Goal: Transaction & Acquisition: Purchase product/service

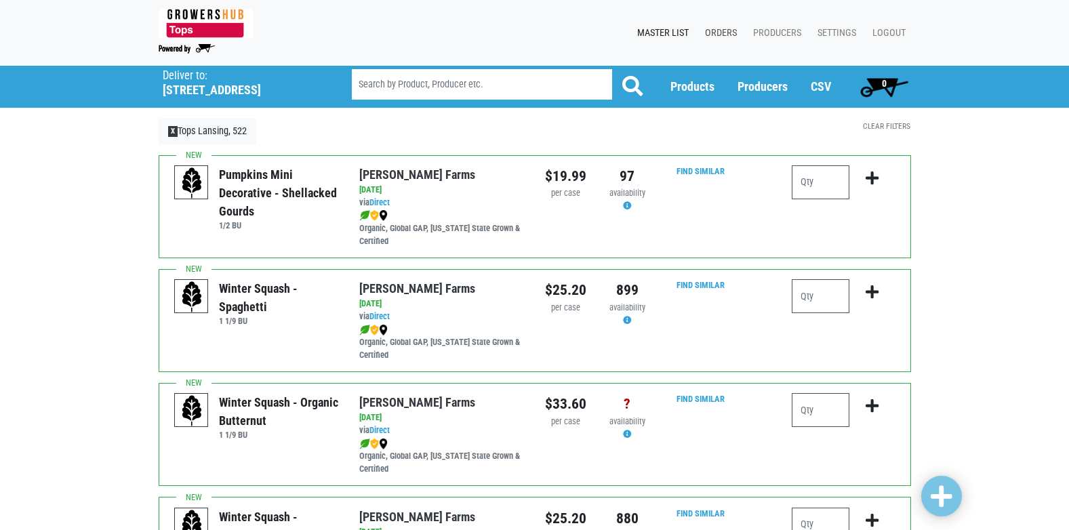
click at [723, 31] on link "Orders" at bounding box center [718, 33] width 48 height 26
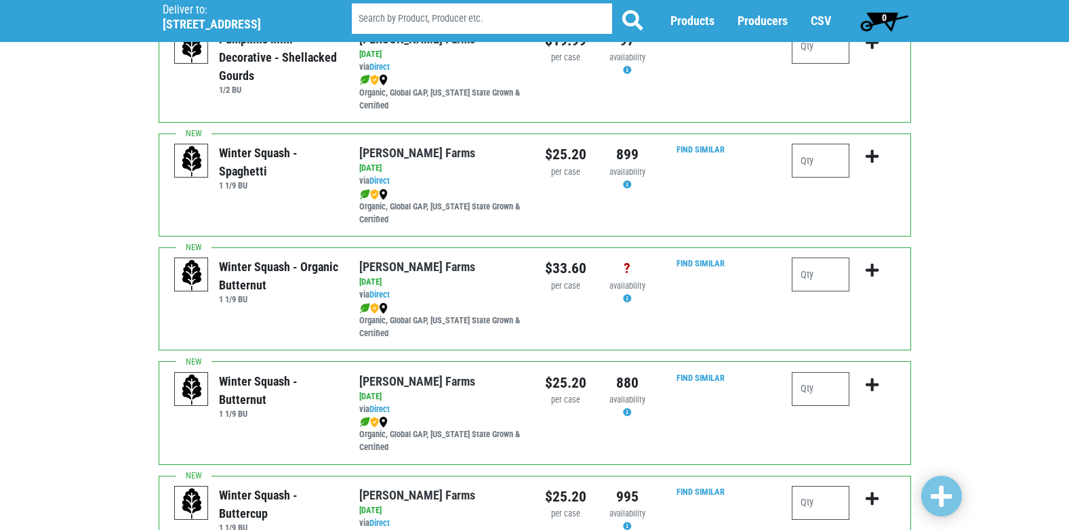
scroll to position [203, 0]
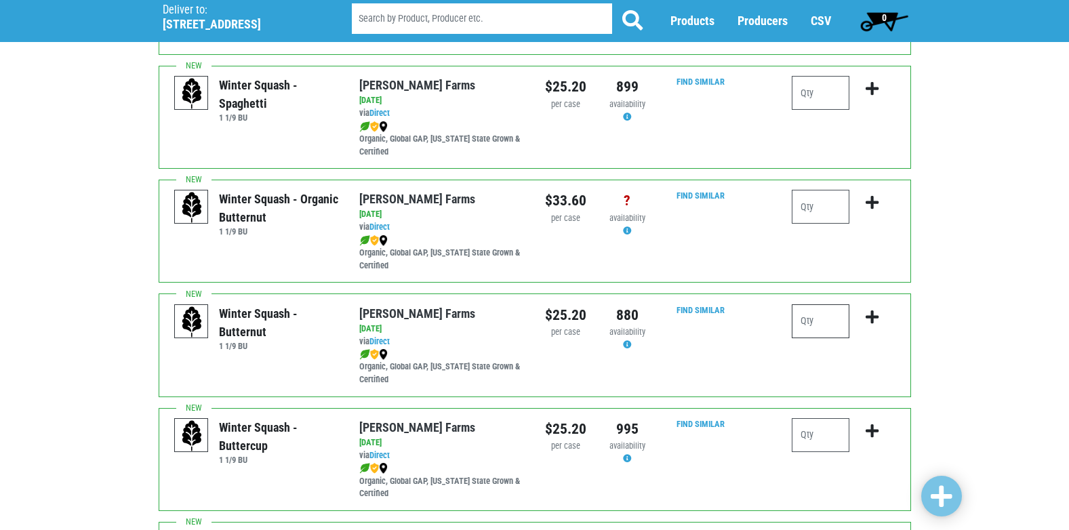
click at [822, 321] on input "number" at bounding box center [821, 321] width 58 height 34
type input "2"
click at [872, 323] on icon "submit" at bounding box center [872, 317] width 13 height 15
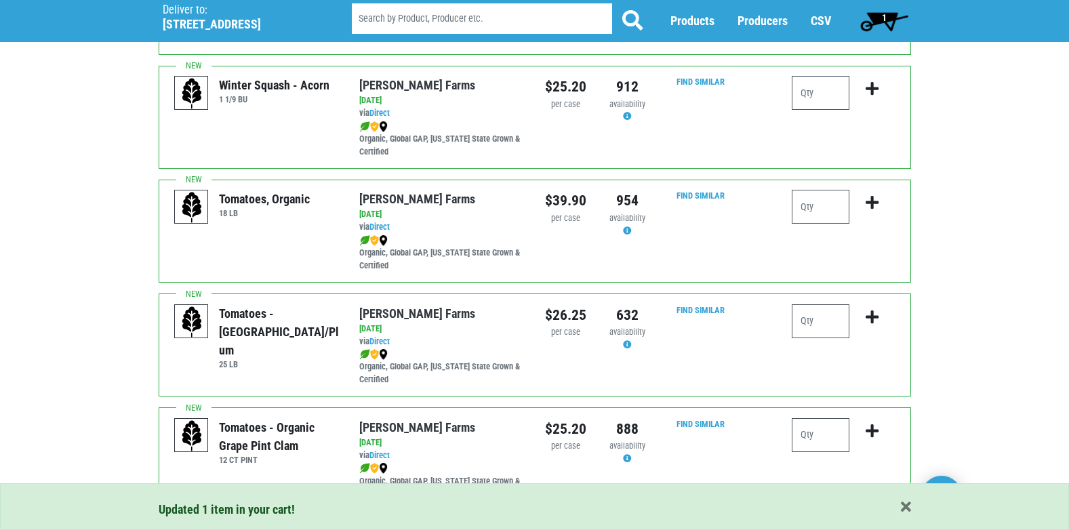
scroll to position [678, 0]
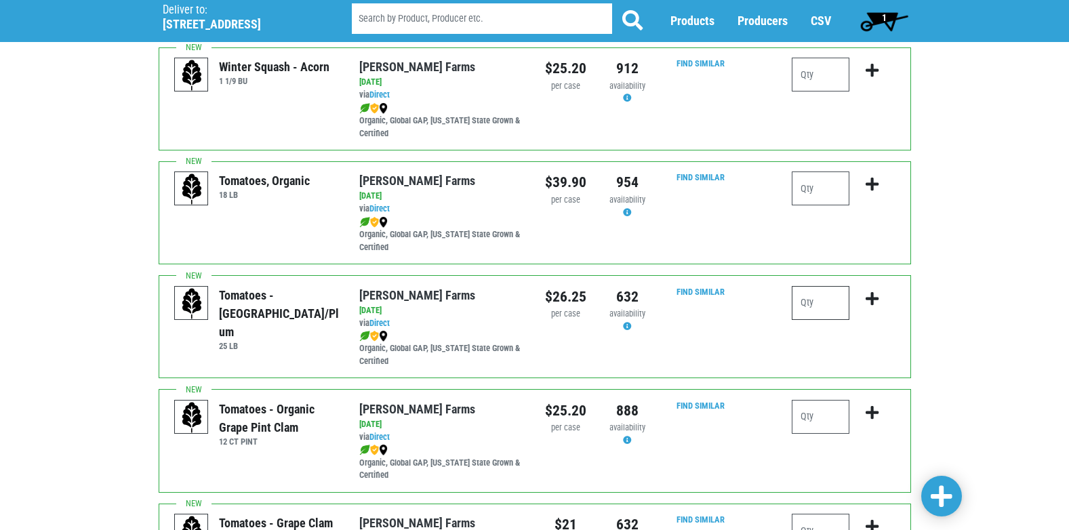
click at [812, 309] on input "number" at bounding box center [821, 303] width 58 height 34
type input "1"
click at [862, 300] on button "submit" at bounding box center [872, 307] width 32 height 43
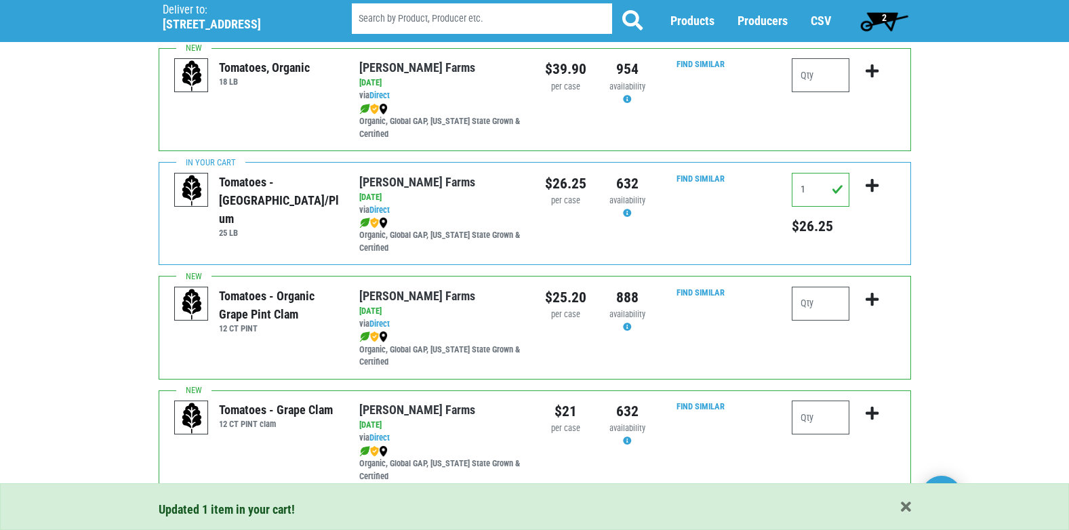
scroll to position [813, 0]
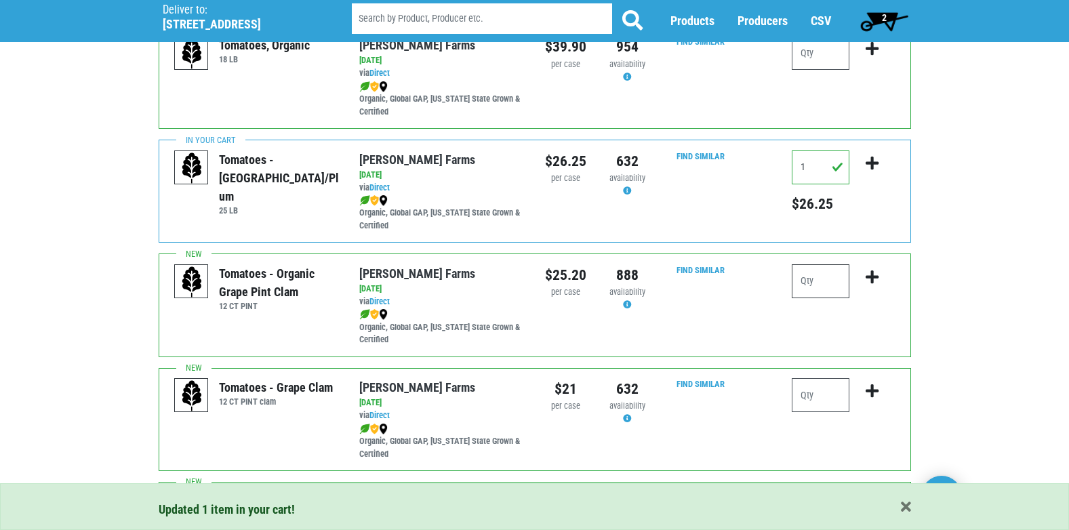
click at [796, 272] on input "number" at bounding box center [821, 281] width 58 height 34
type input "1"
click at [863, 272] on button "submit" at bounding box center [872, 285] width 32 height 43
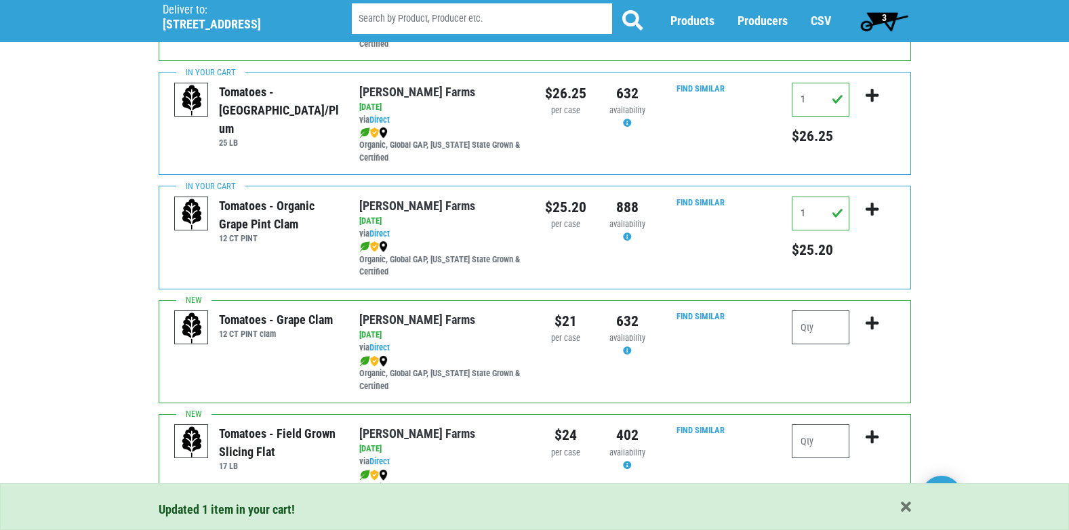
scroll to position [949, 0]
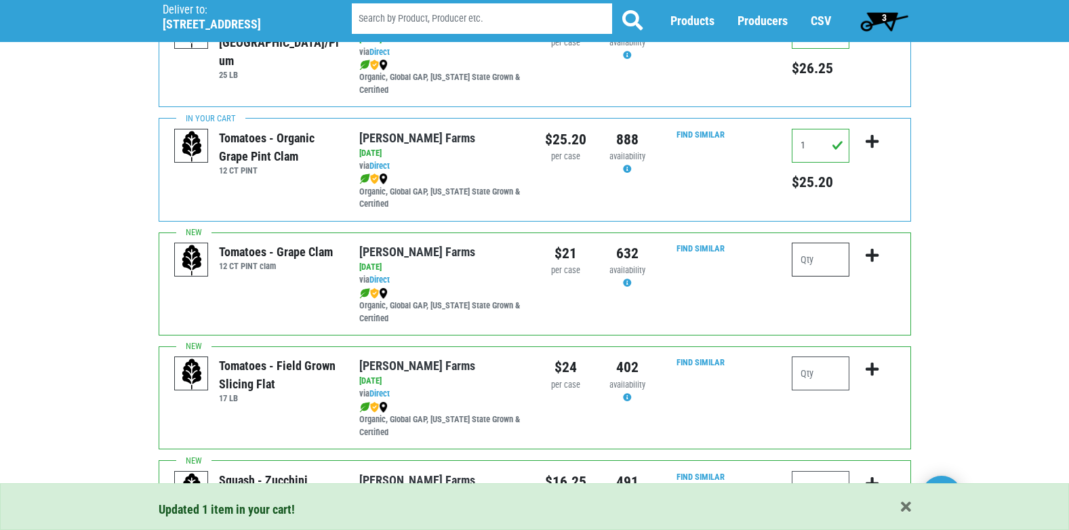
click at [803, 260] on input "number" at bounding box center [821, 260] width 58 height 34
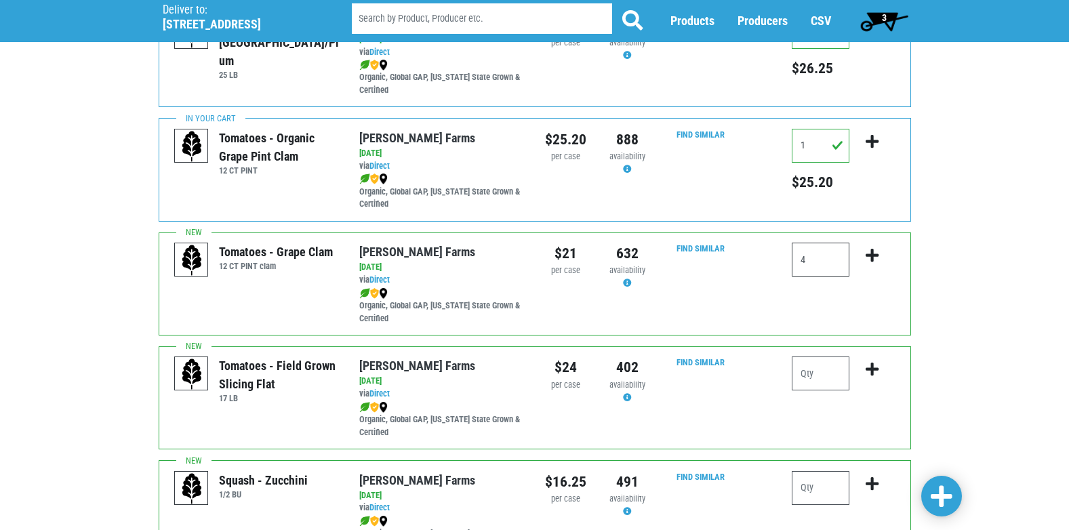
type input "4"
click at [873, 261] on icon "submit" at bounding box center [872, 255] width 13 height 15
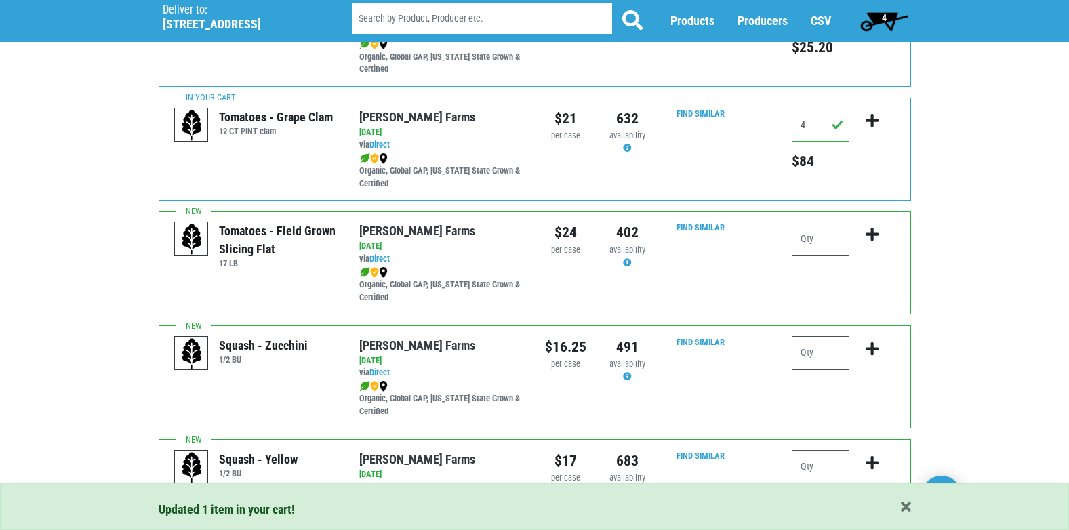
scroll to position [1084, 0]
click at [829, 246] on input "number" at bounding box center [821, 238] width 58 height 34
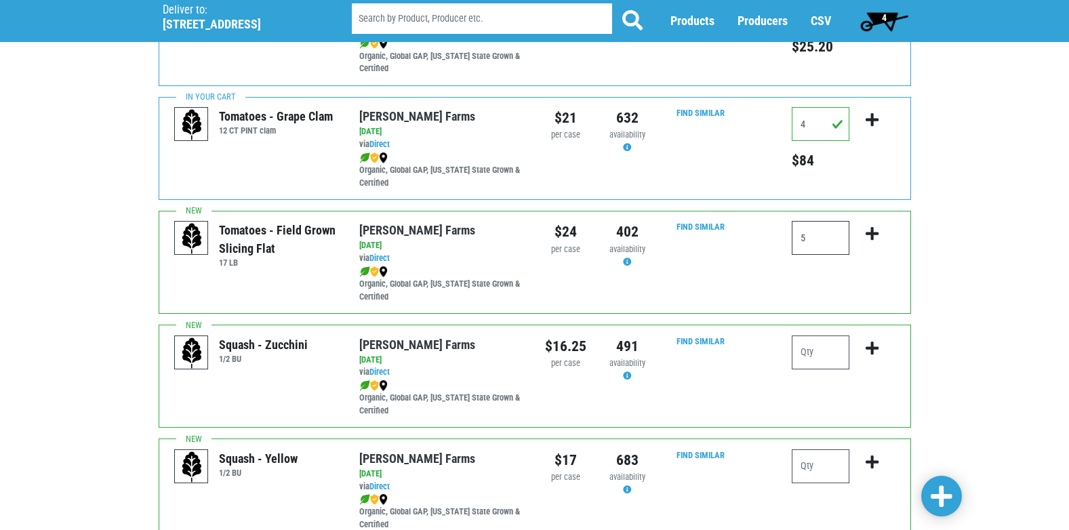
type input "5"
click at [875, 236] on icon "submit" at bounding box center [872, 233] width 13 height 15
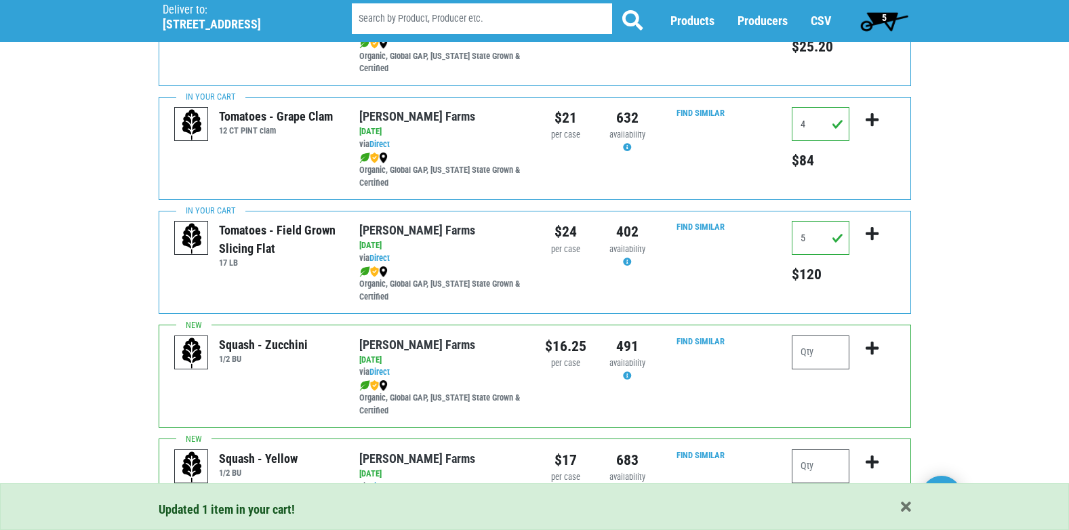
scroll to position [1152, 0]
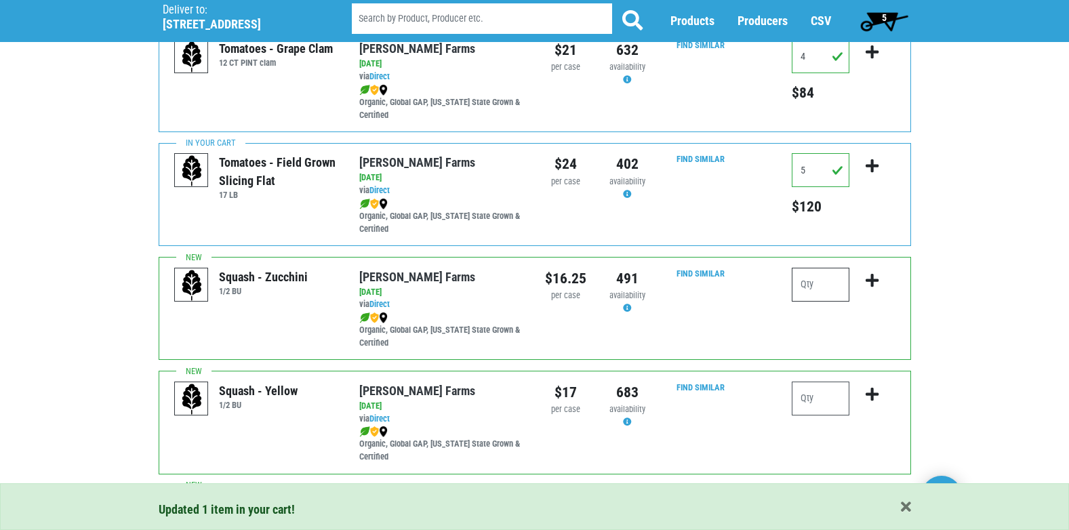
click at [820, 286] on input "number" at bounding box center [821, 285] width 58 height 34
type input "1"
click at [875, 278] on icon "submit" at bounding box center [872, 280] width 13 height 15
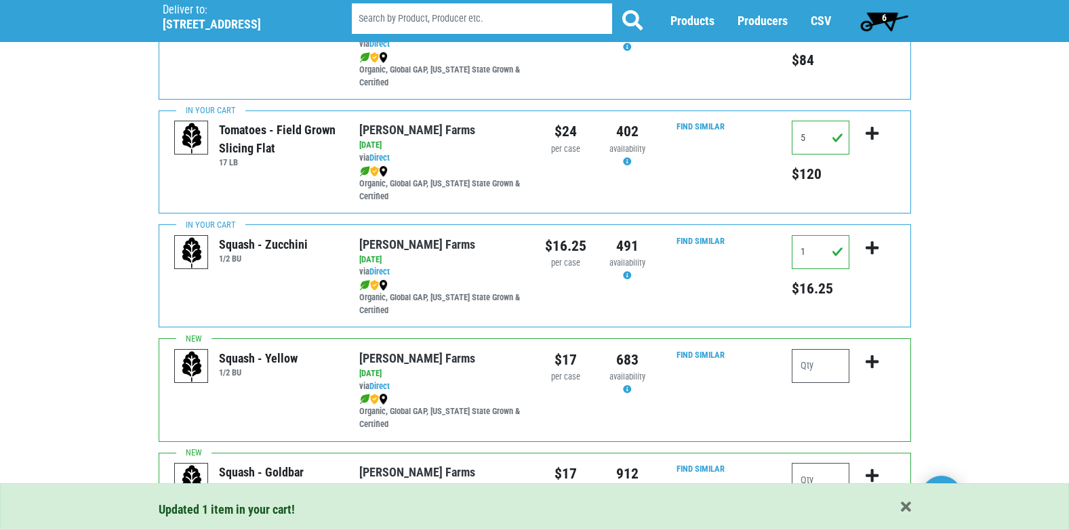
scroll to position [1220, 0]
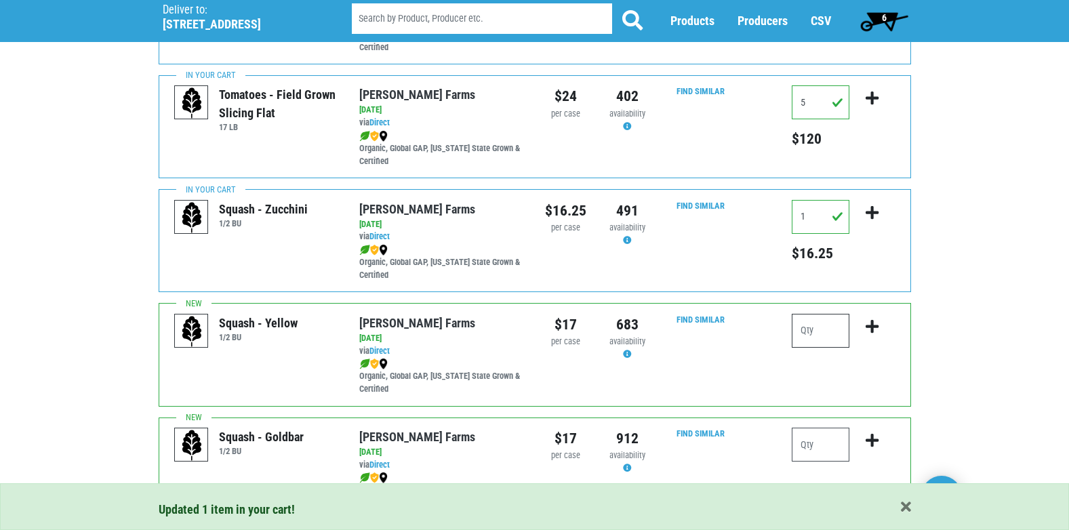
click at [798, 329] on input "number" at bounding box center [821, 331] width 58 height 34
type input "1"
click at [872, 325] on icon "submit" at bounding box center [872, 326] width 13 height 15
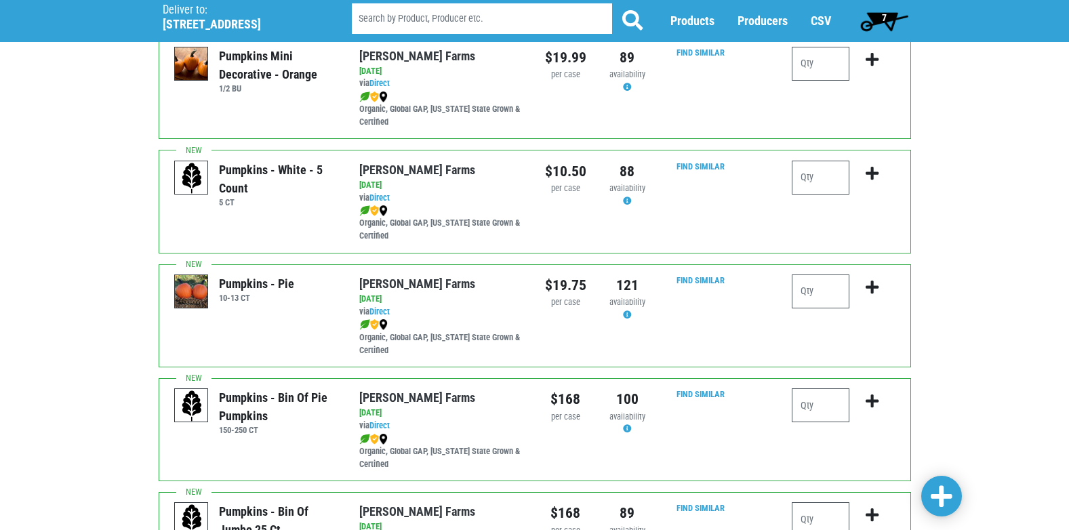
scroll to position [1830, 0]
click at [810, 292] on input "number" at bounding box center [821, 291] width 58 height 34
type input "2"
click at [880, 287] on button "submit" at bounding box center [872, 295] width 32 height 43
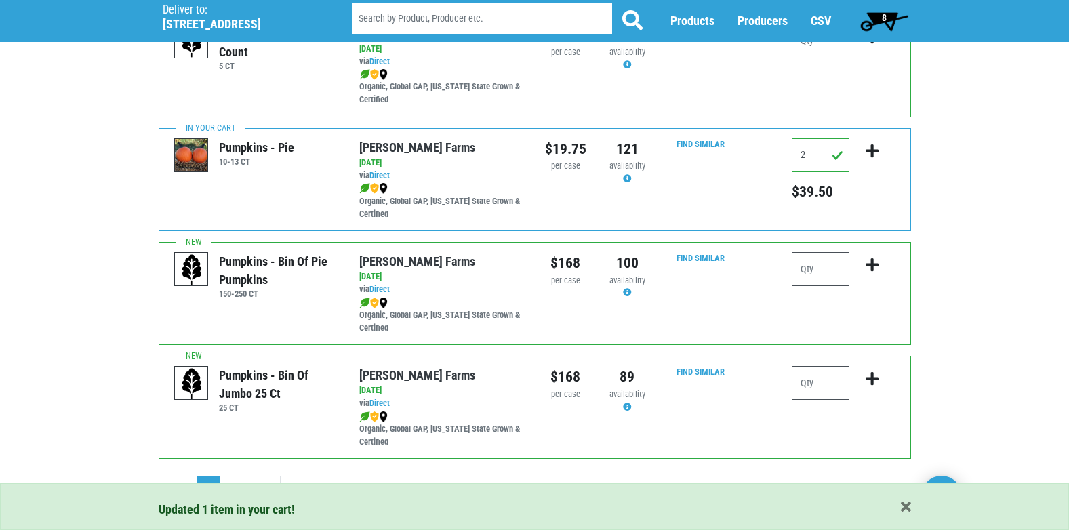
scroll to position [1981, 0]
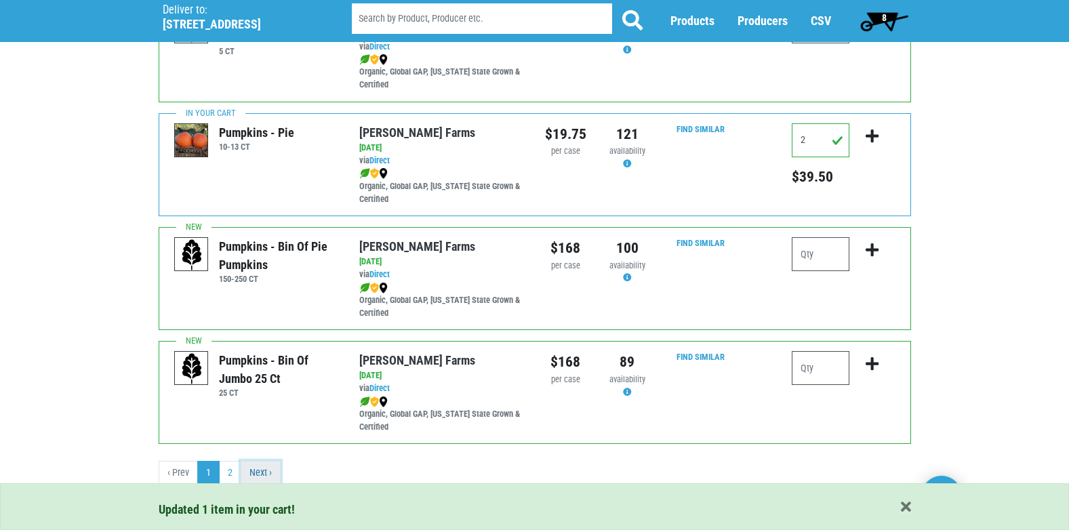
click at [258, 468] on link "Next ›" at bounding box center [261, 473] width 40 height 24
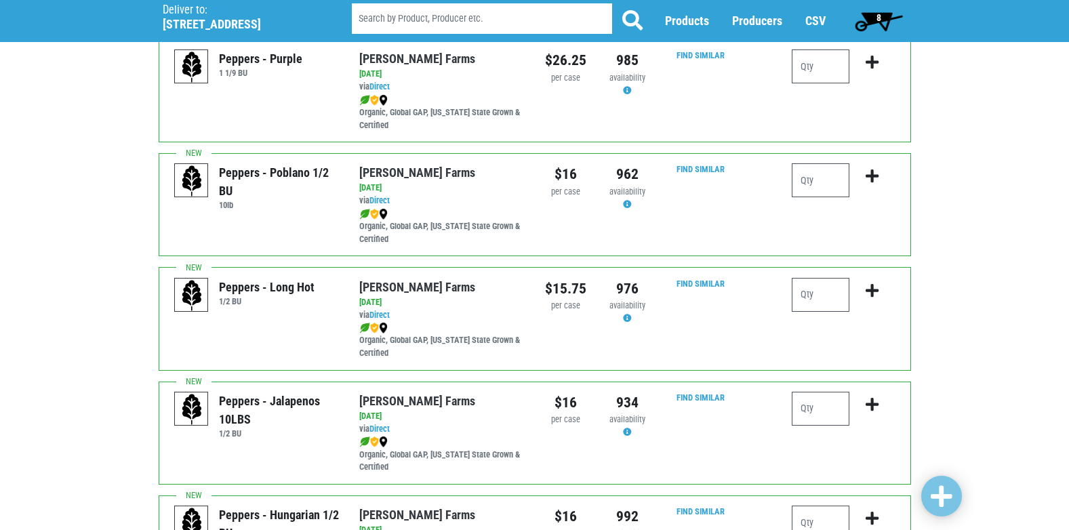
scroll to position [271, 0]
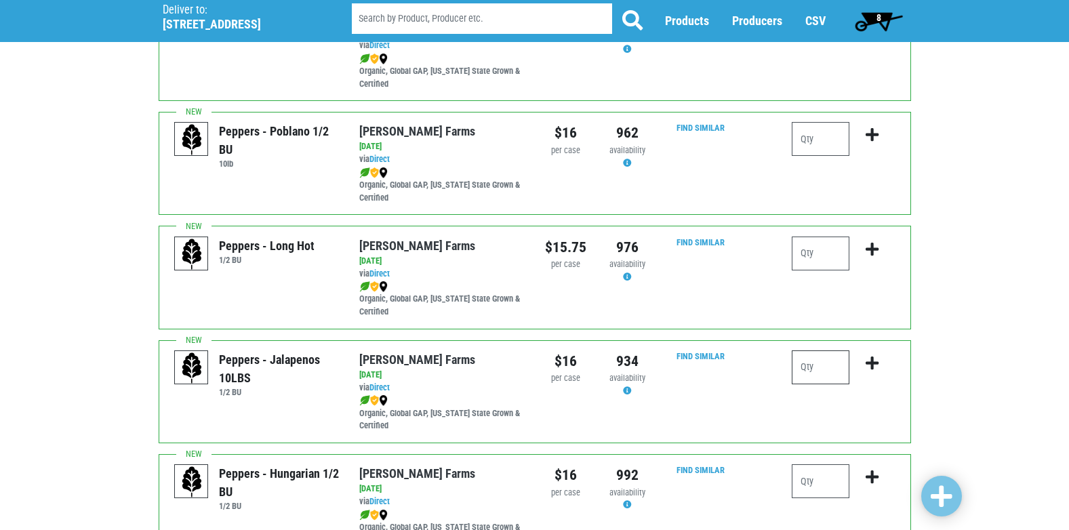
click at [830, 366] on input "number" at bounding box center [821, 367] width 58 height 34
type input "1"
click at [882, 362] on button "submit" at bounding box center [872, 371] width 32 height 43
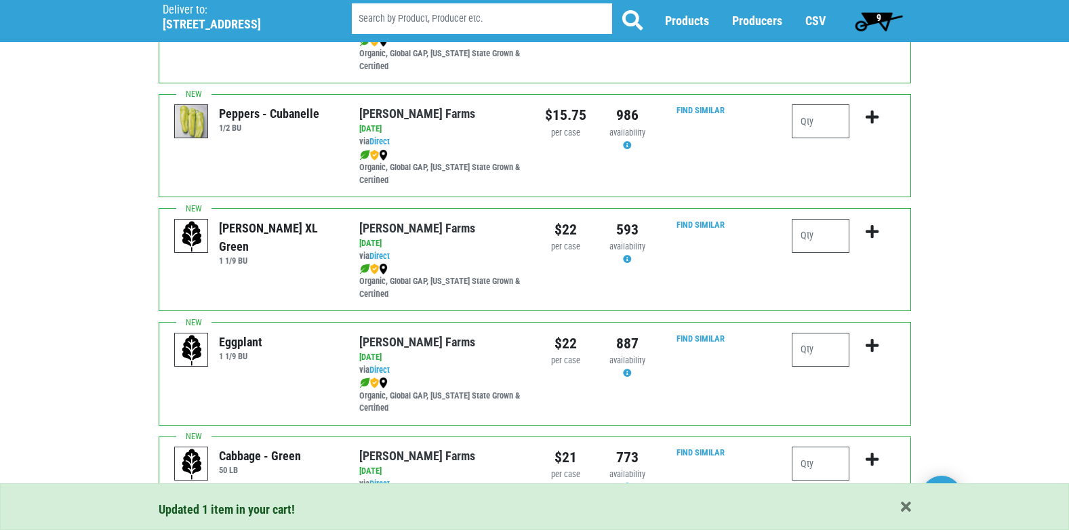
scroll to position [746, 0]
click at [812, 241] on input "number" at bounding box center [821, 235] width 58 height 34
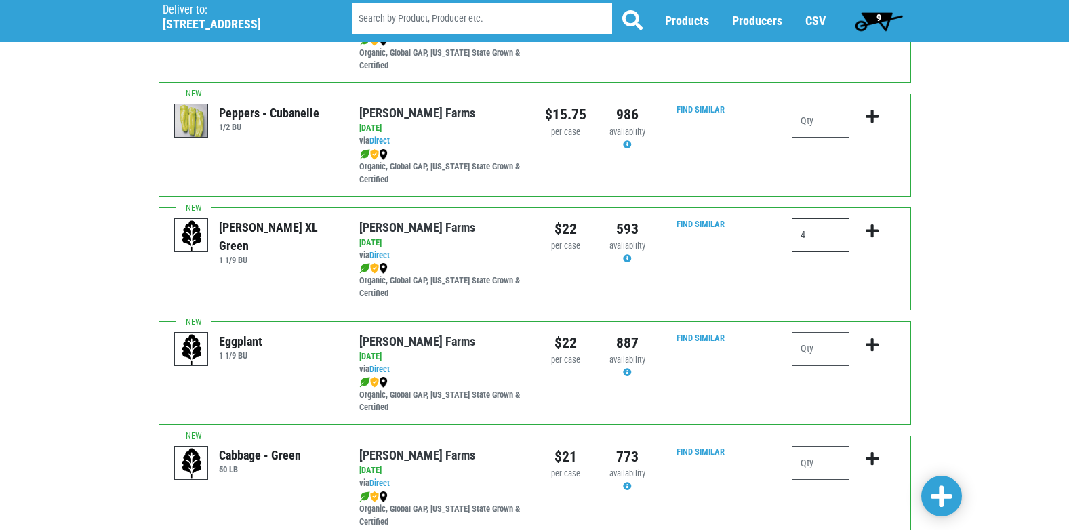
type input "4"
click at [876, 230] on icon "submit" at bounding box center [872, 231] width 13 height 15
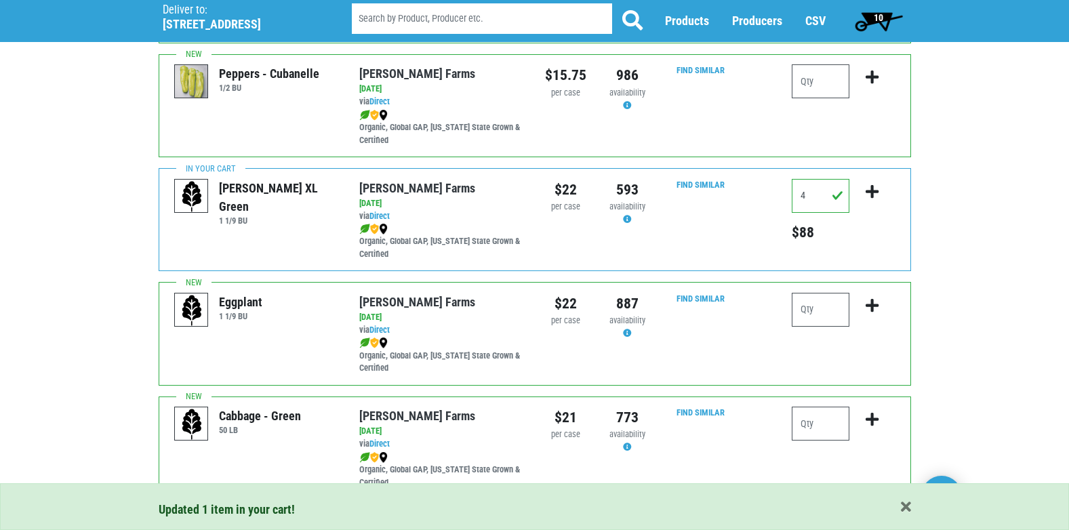
scroll to position [813, 0]
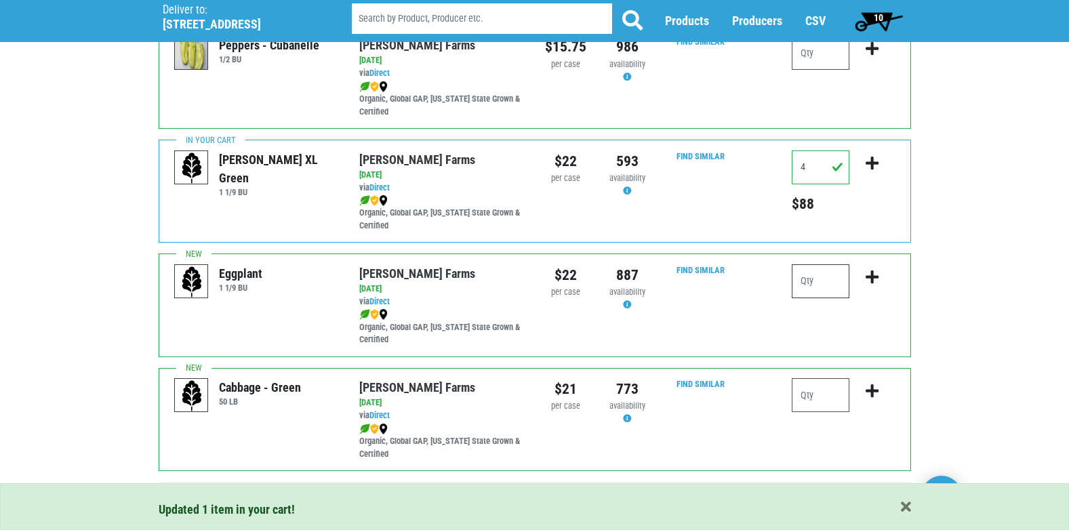
click at [830, 278] on input "number" at bounding box center [821, 281] width 58 height 34
type input "1"
click at [876, 277] on icon "submit" at bounding box center [872, 277] width 13 height 15
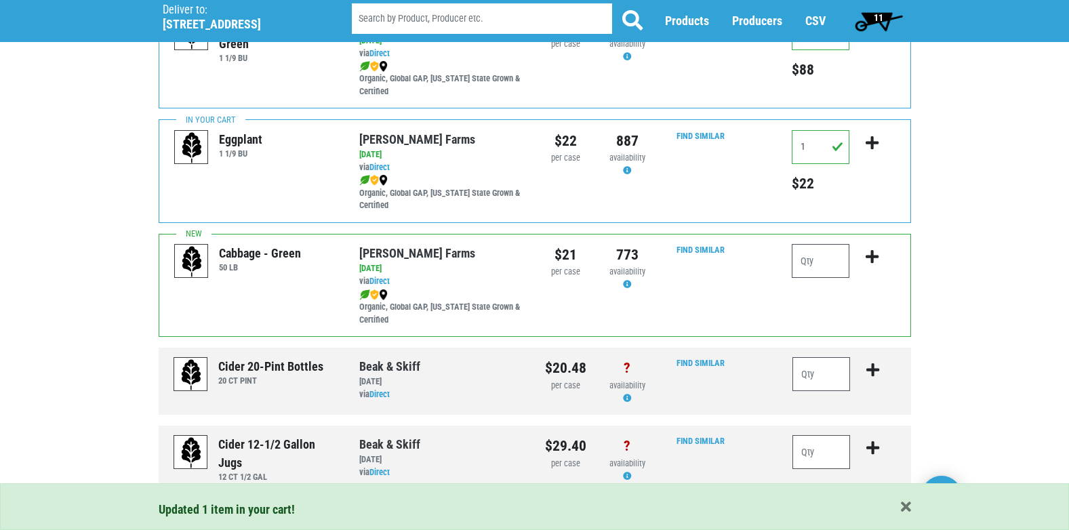
scroll to position [949, 0]
click at [810, 265] on input "number" at bounding box center [821, 260] width 58 height 34
type input "1"
click at [870, 260] on icon "submit" at bounding box center [872, 255] width 13 height 15
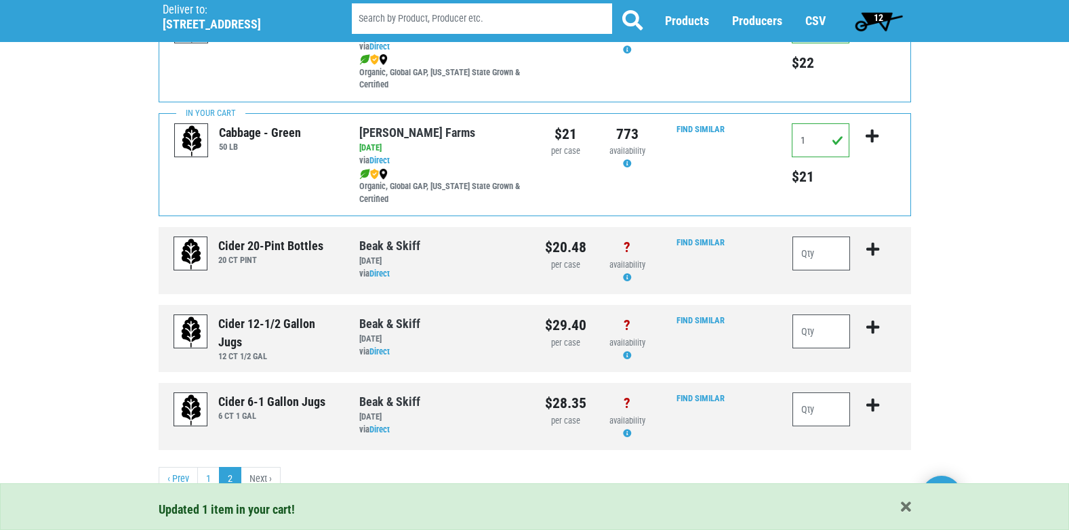
scroll to position [1074, 0]
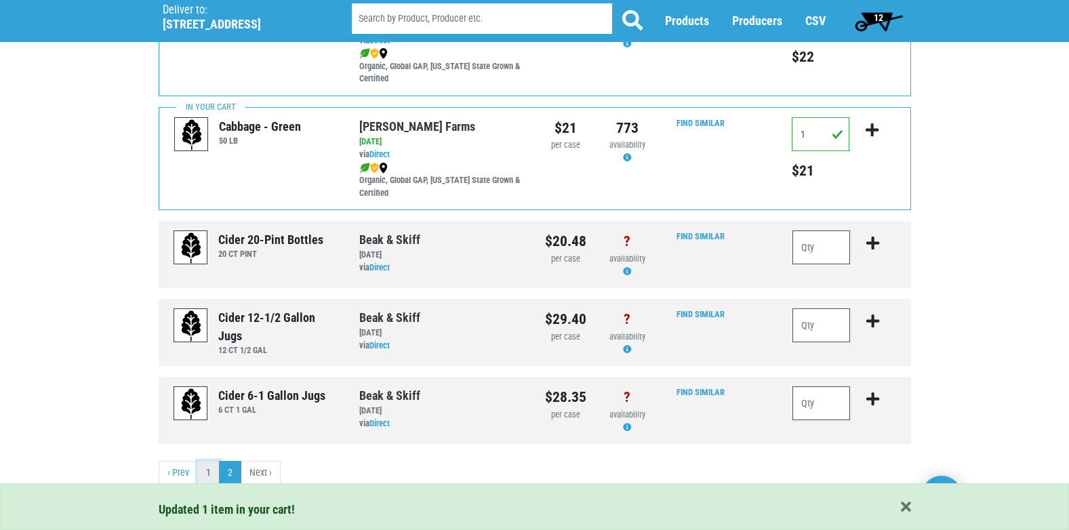
click at [214, 474] on link "1" at bounding box center [208, 473] width 22 height 24
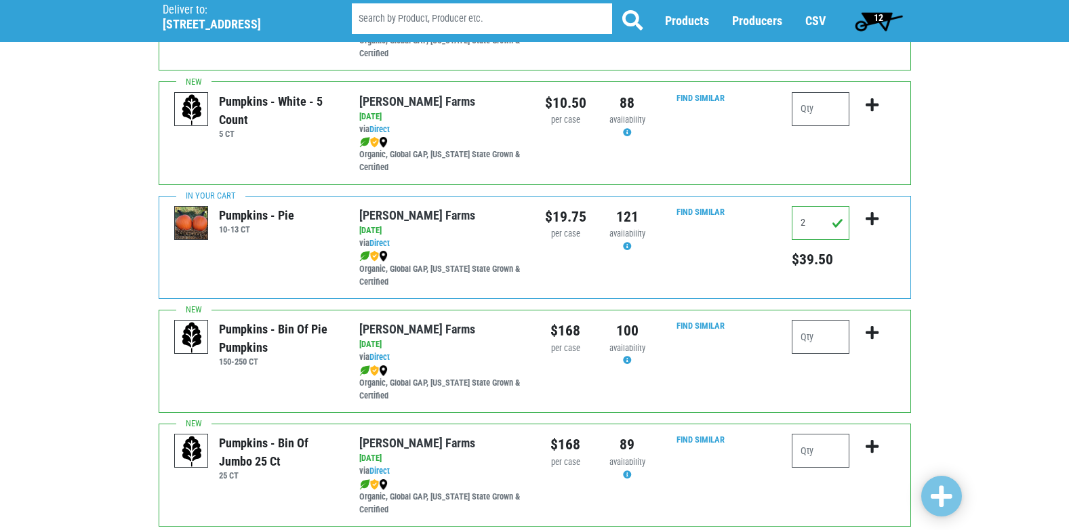
scroll to position [1966, 0]
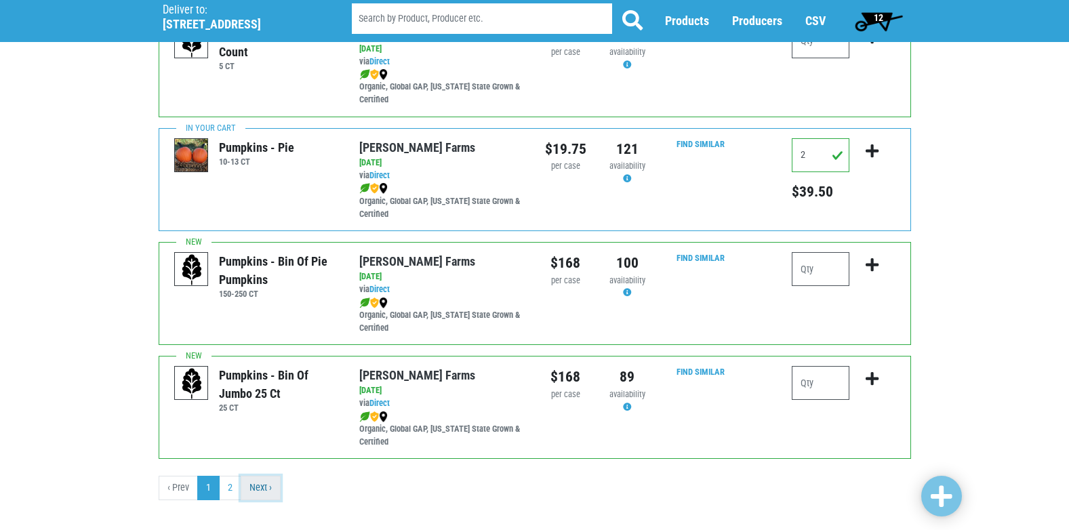
click at [266, 479] on link "Next ›" at bounding box center [261, 488] width 40 height 24
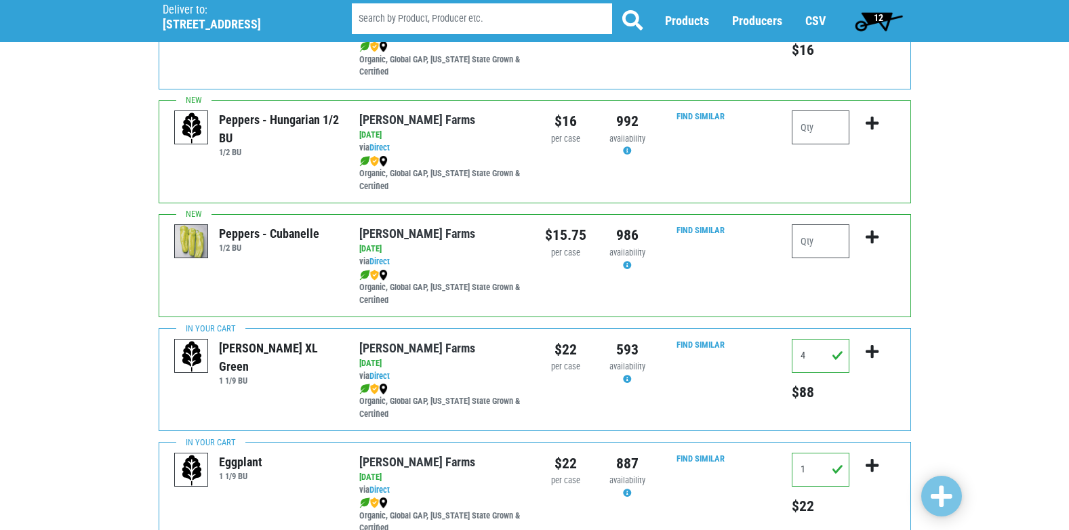
scroll to position [464, 0]
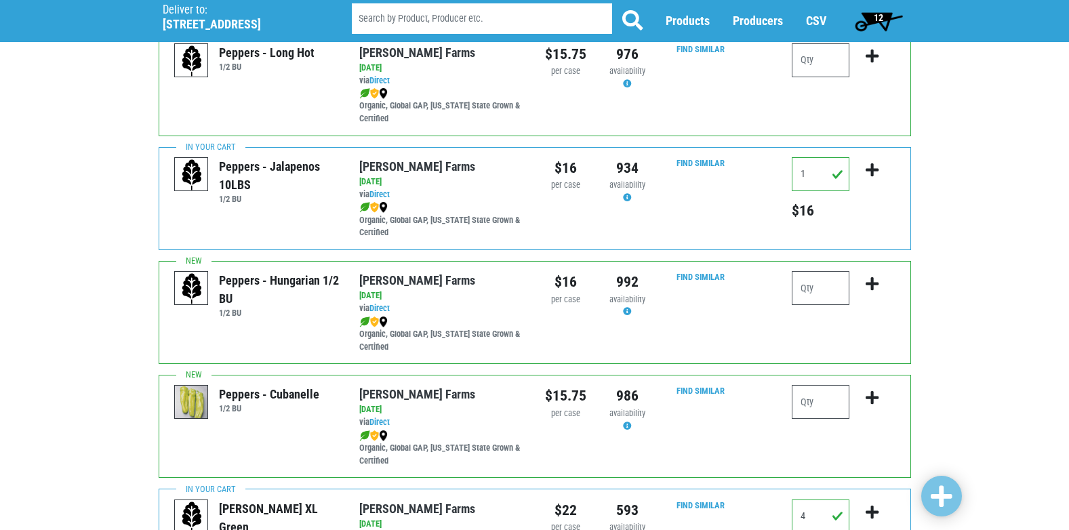
click at [879, 15] on span "12" at bounding box center [878, 17] width 9 height 11
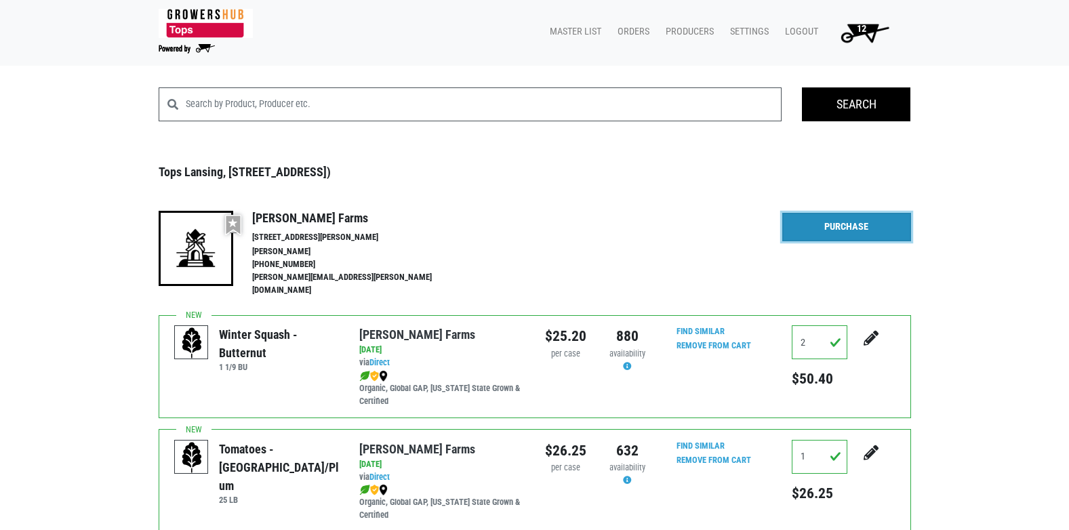
click at [865, 221] on link "Purchase" at bounding box center [846, 227] width 129 height 28
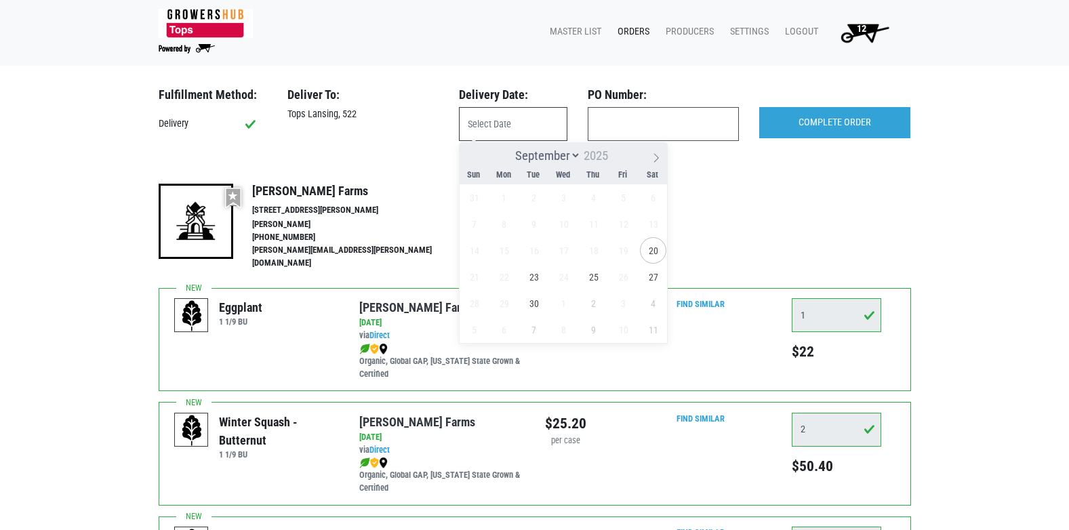
click at [500, 125] on input "text" at bounding box center [513, 124] width 108 height 34
click at [653, 247] on span "20" at bounding box center [653, 250] width 26 height 26
type input "[DATE]"
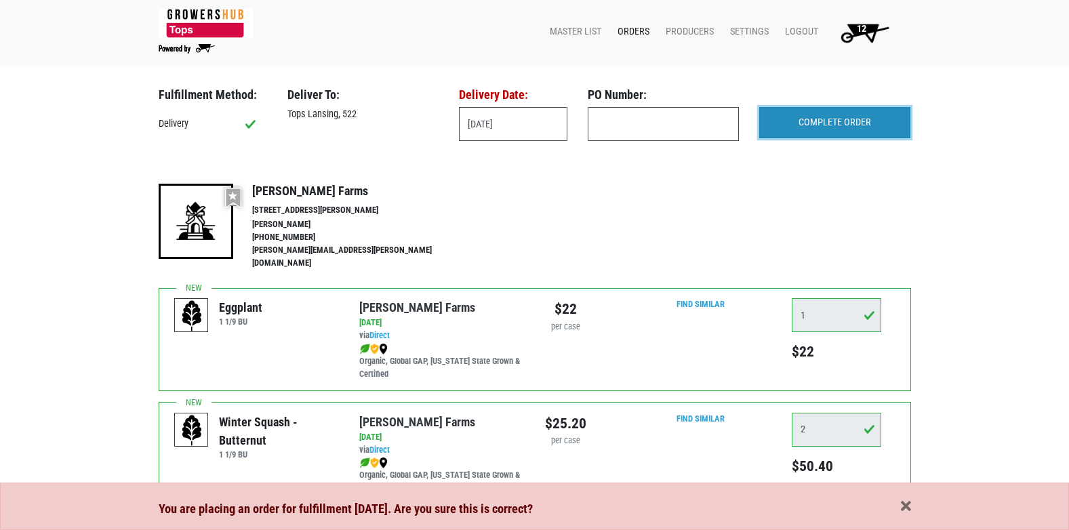
click at [812, 131] on input "COMPLETE ORDER" at bounding box center [834, 122] width 151 height 31
click at [904, 506] on span "button" at bounding box center [906, 507] width 10 height 15
